Goal: Find specific page/section: Find specific page/section

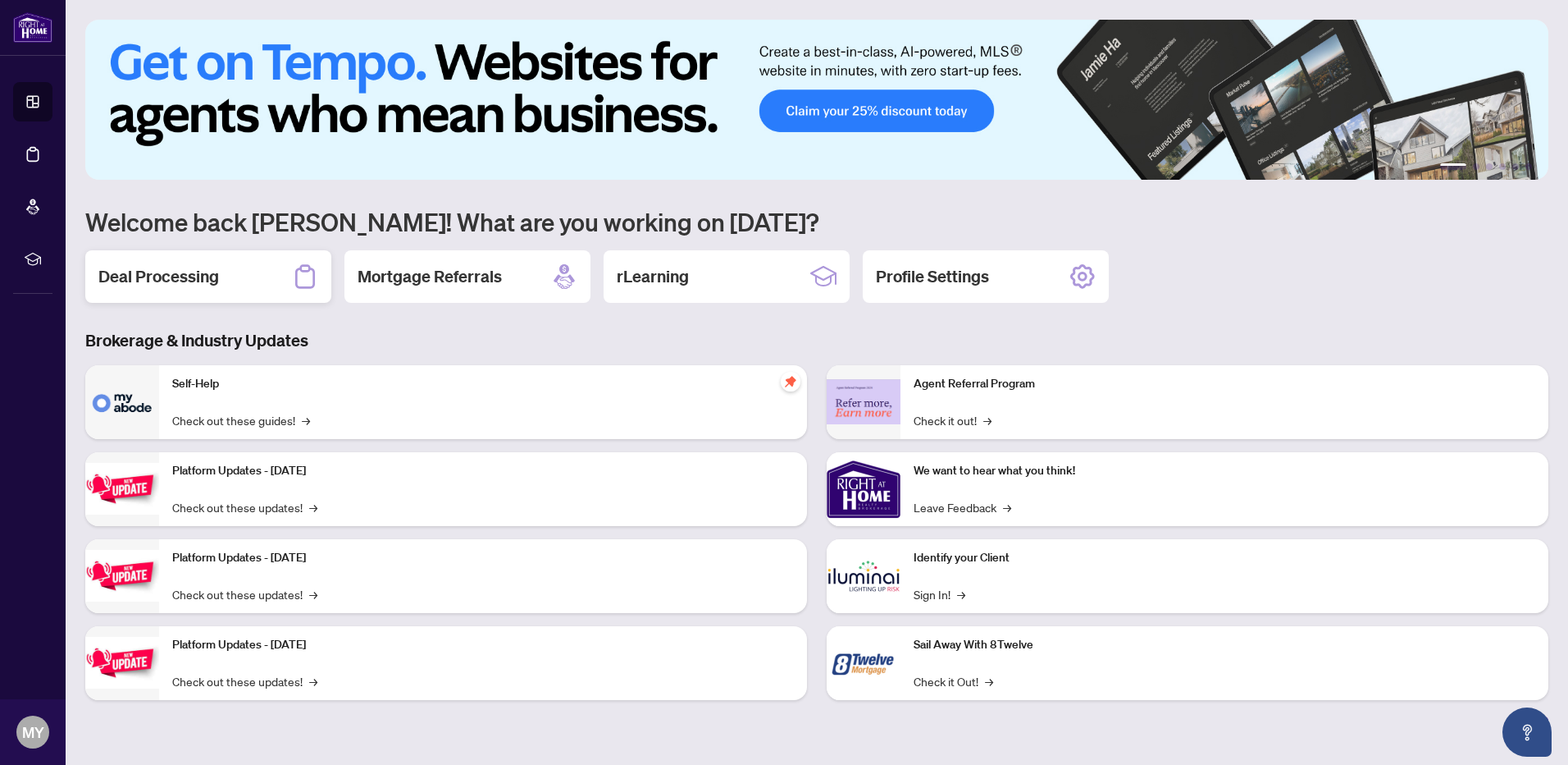
click at [155, 282] on h2 "Deal Processing" at bounding box center [158, 276] width 121 height 23
